Goal: Check status: Check status

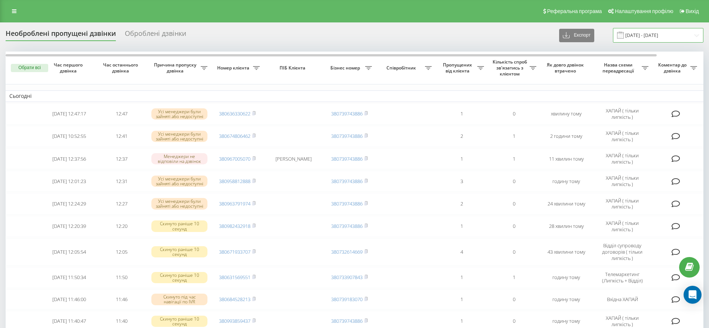
click at [672, 39] on input "19.09.2025 - 19.09.2025" at bounding box center [658, 35] width 90 height 15
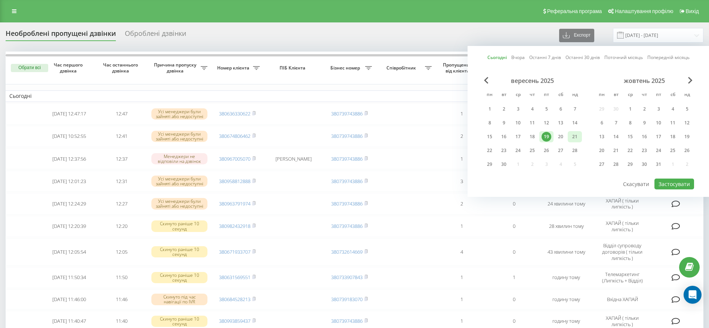
click at [575, 135] on div "21" at bounding box center [575, 137] width 10 height 10
click at [696, 185] on div "Сьогодні Вчора Останні 7 днів Останні 30 днів Поточний місяць Попередній місяць…" at bounding box center [589, 121] width 242 height 151
click at [687, 185] on button "Застосувати" at bounding box center [675, 184] width 40 height 11
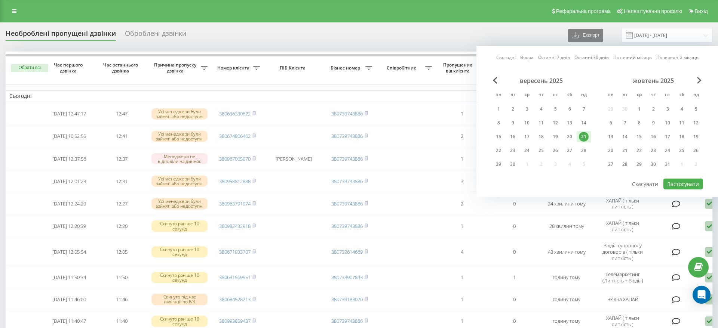
type input "21.09.2025 - 21.09.2025"
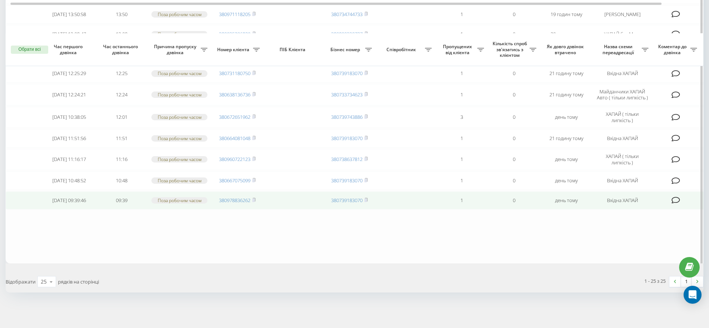
scroll to position [455, 0]
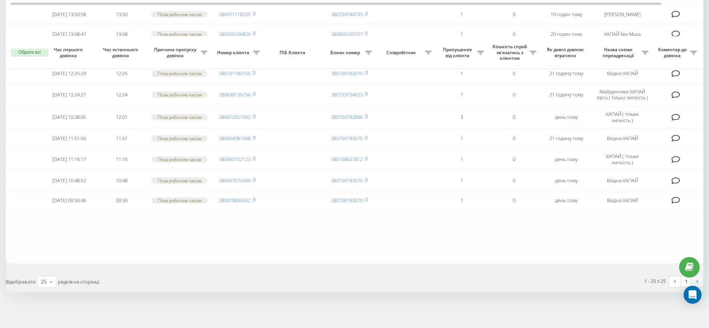
click at [700, 281] on link at bounding box center [697, 282] width 11 height 10
